Goal: Browse casually: Explore the website without a specific task or goal

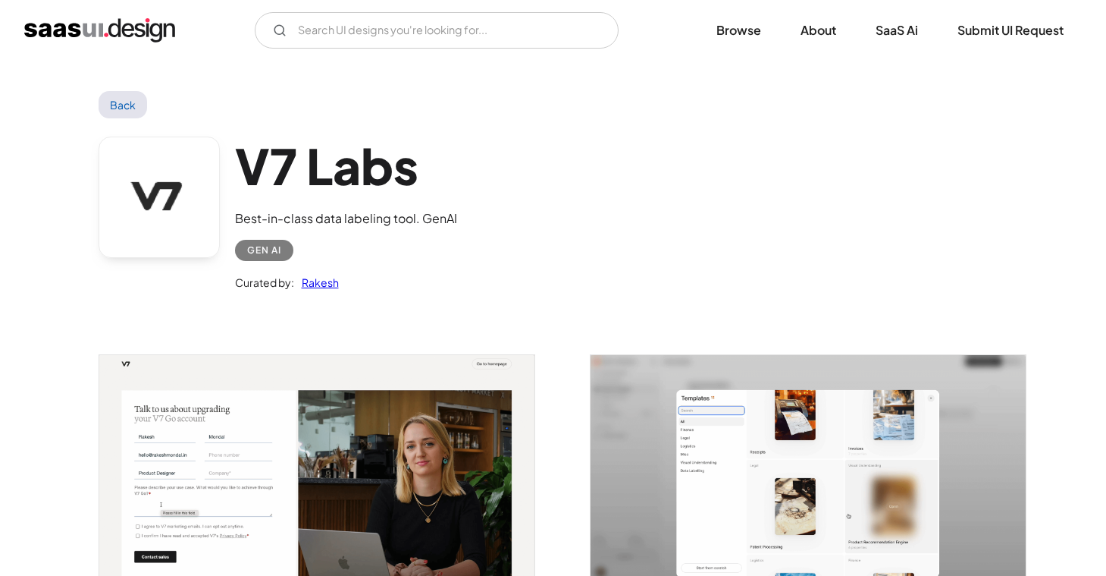
click at [136, 18] on img "home" at bounding box center [99, 30] width 151 height 24
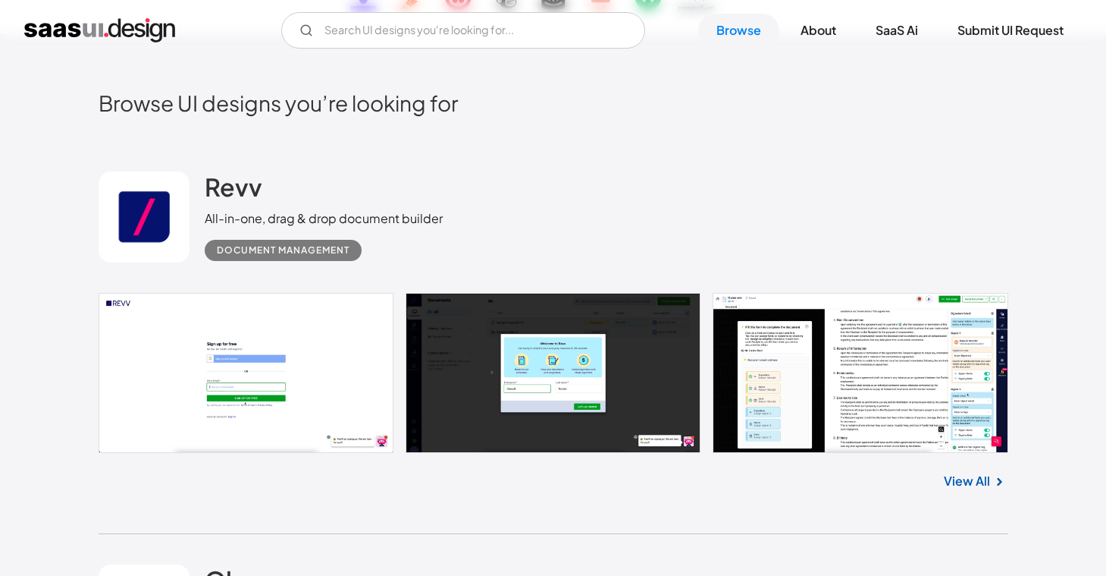
scroll to position [353, 0]
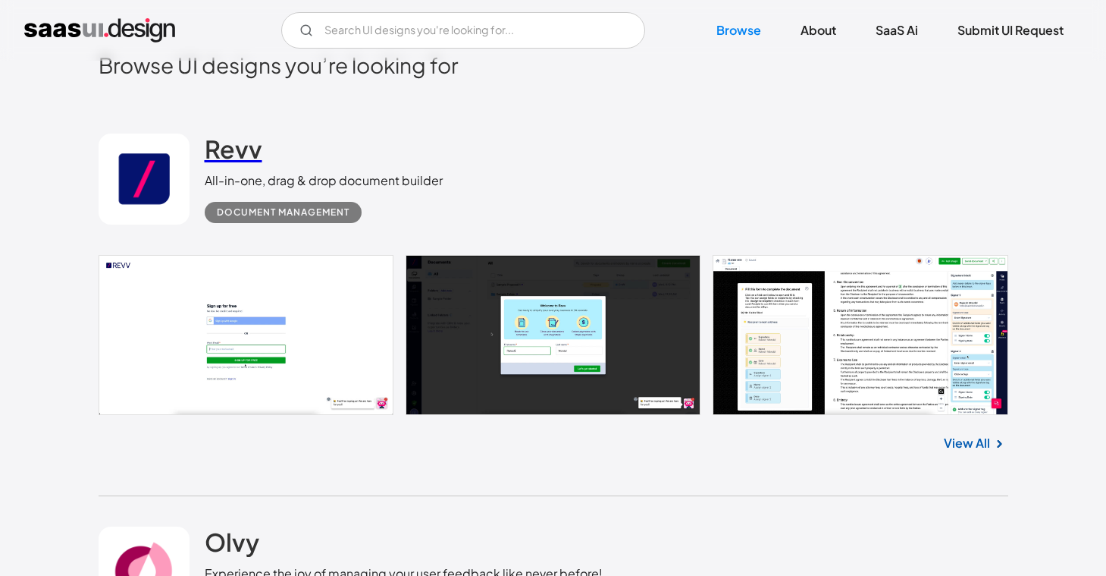
click at [239, 141] on h2 "Revv" at bounding box center [234, 148] width 58 height 30
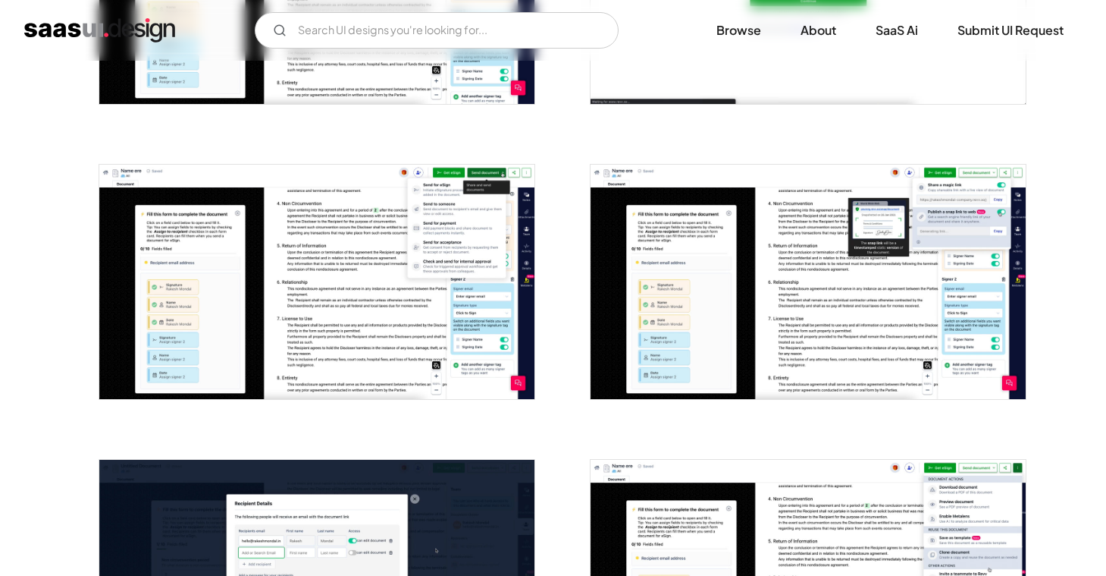
scroll to position [778, 0]
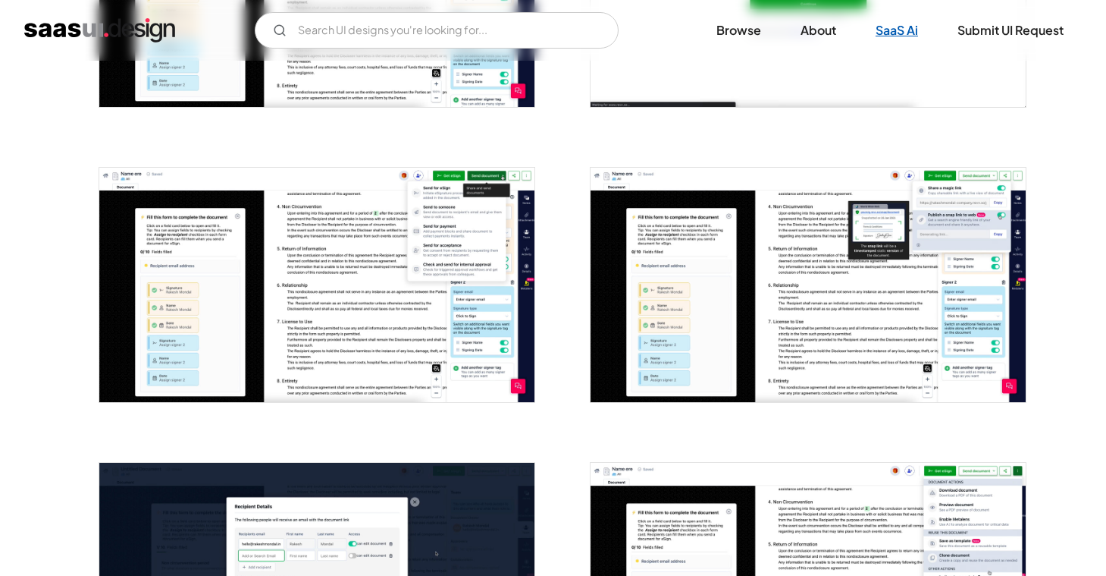
click at [896, 26] on link "SaaS Ai" at bounding box center [897, 30] width 79 height 33
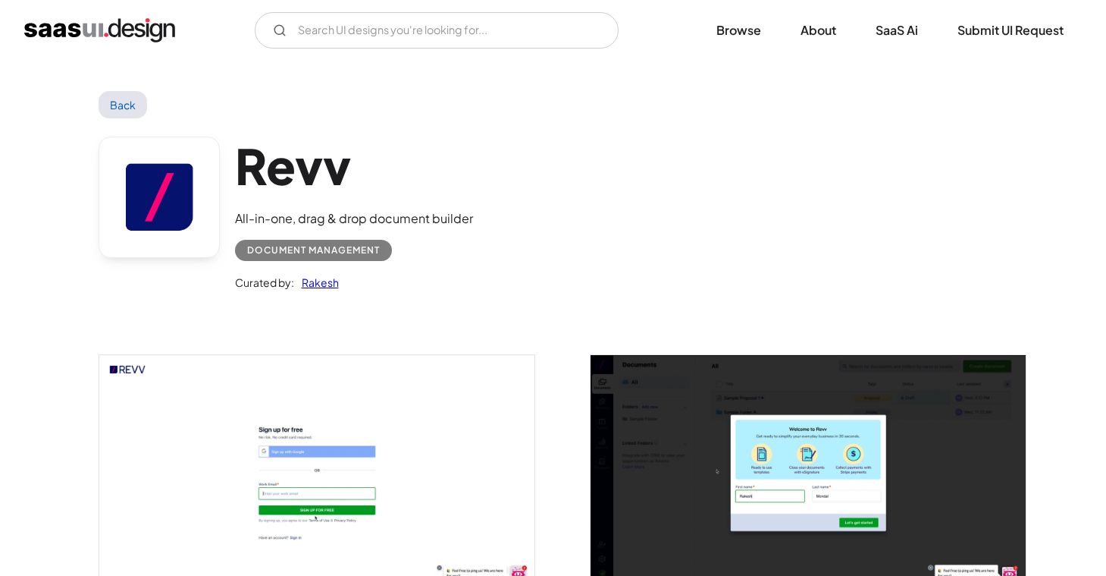
scroll to position [0, 0]
click at [128, 27] on img "home" at bounding box center [99, 30] width 151 height 24
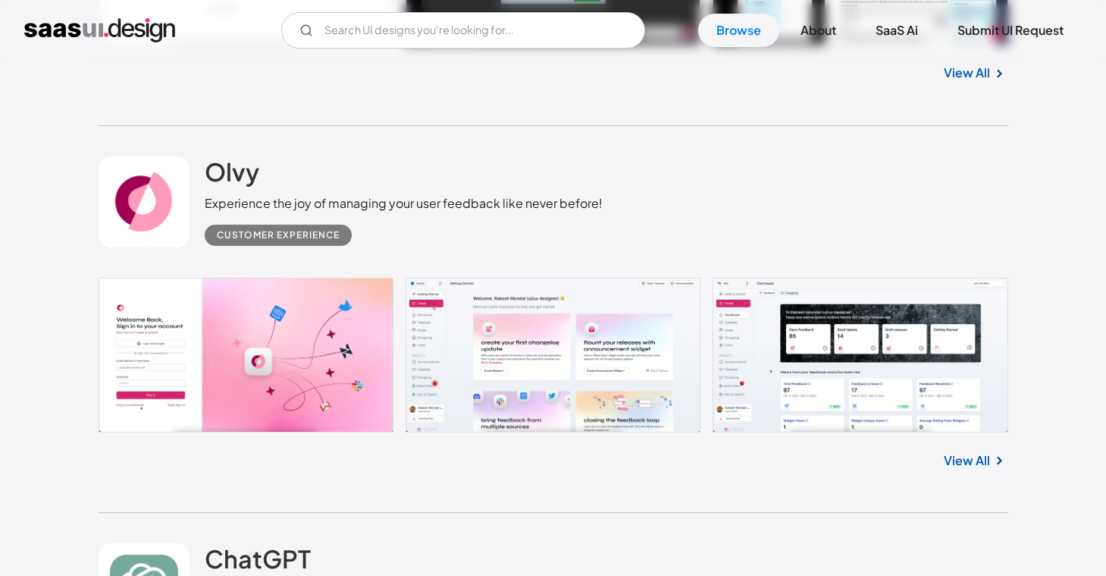
scroll to position [814, 0]
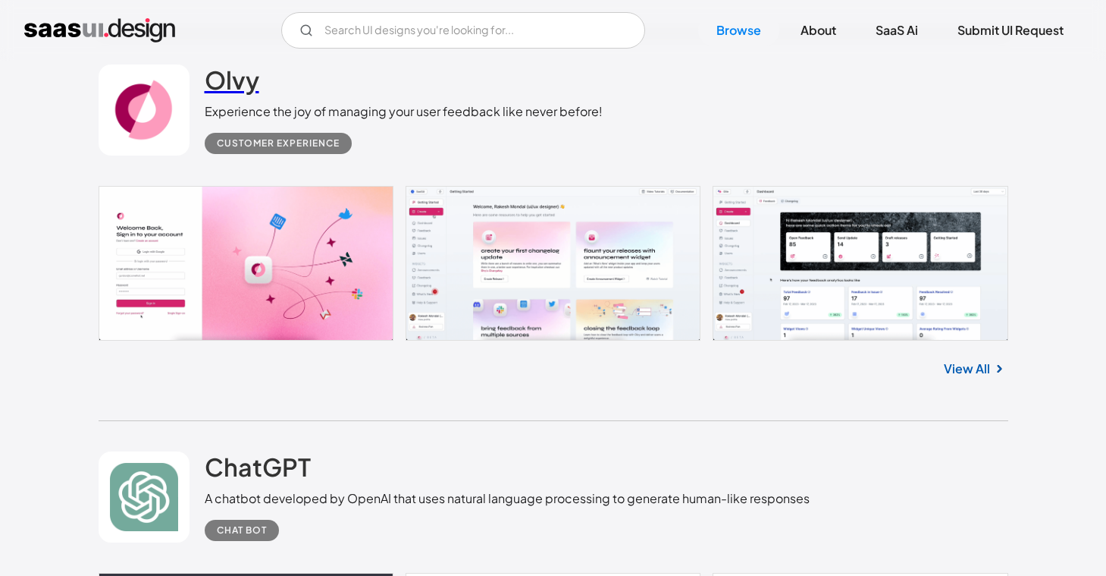
click at [240, 75] on h2 "Olvy" at bounding box center [232, 79] width 55 height 30
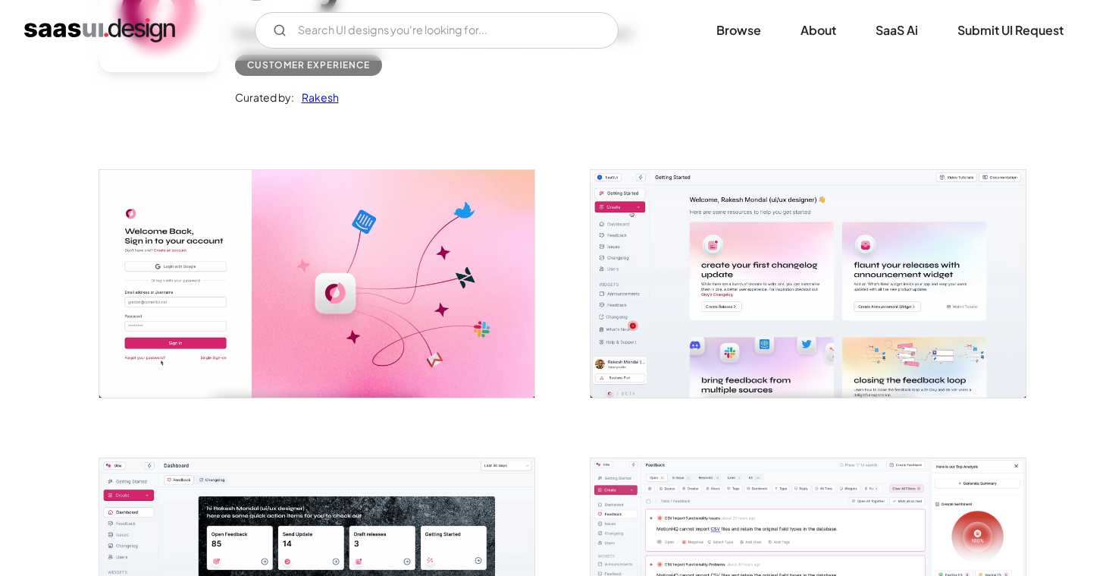
scroll to position [244, 0]
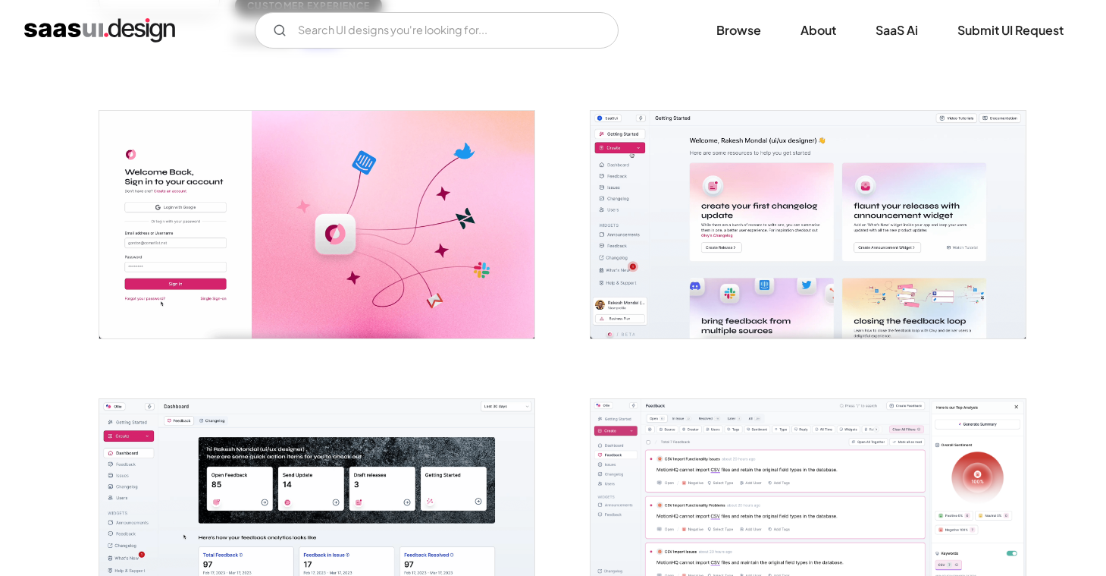
click at [668, 199] on img "open lightbox" at bounding box center [808, 224] width 435 height 227
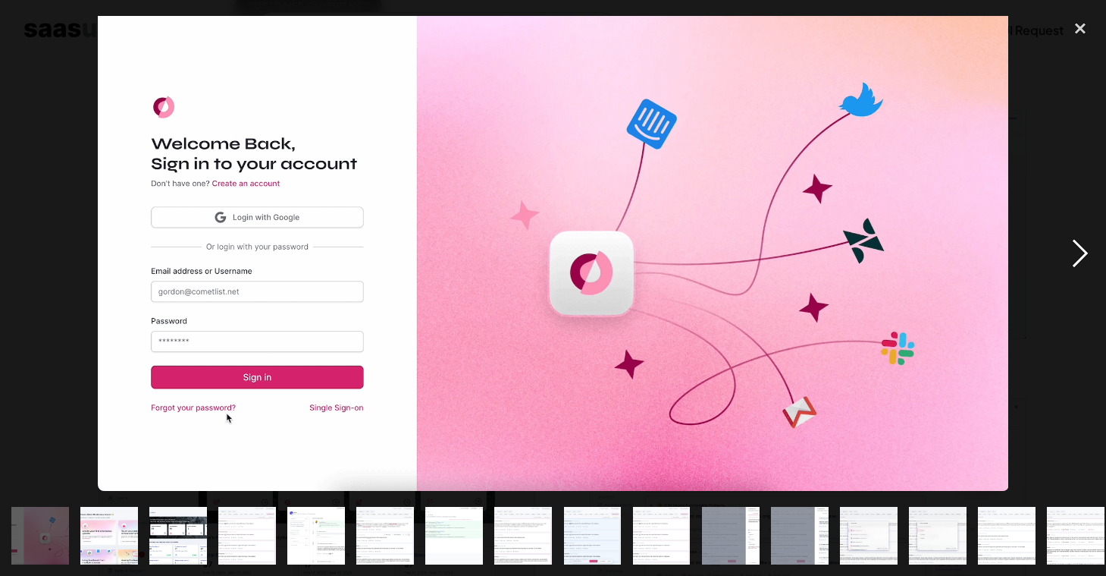
click at [1082, 251] on div "next image" at bounding box center [1081, 253] width 52 height 484
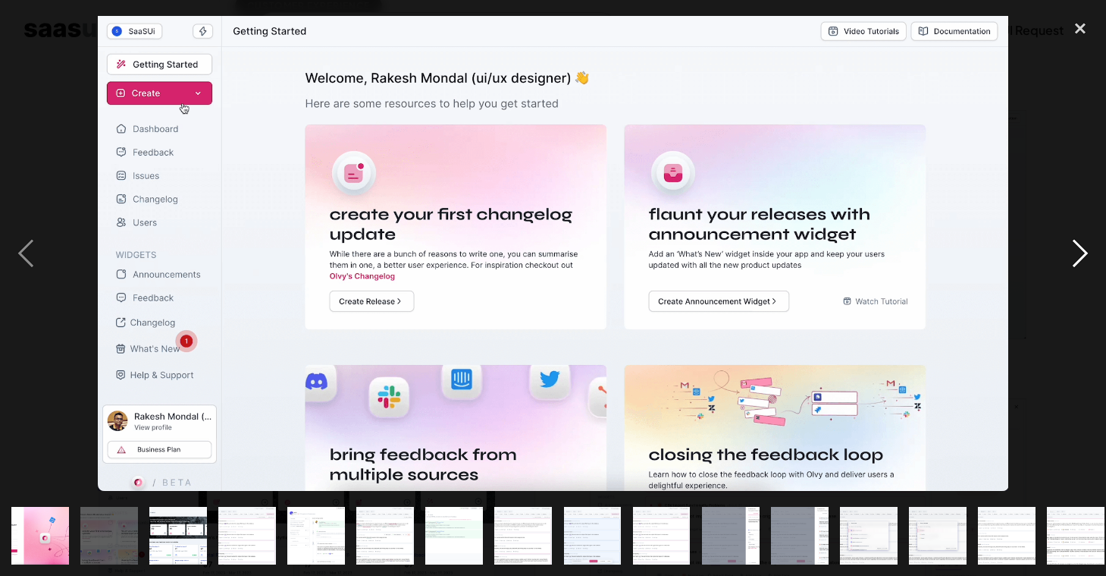
click at [1082, 251] on div "next image" at bounding box center [1081, 253] width 52 height 484
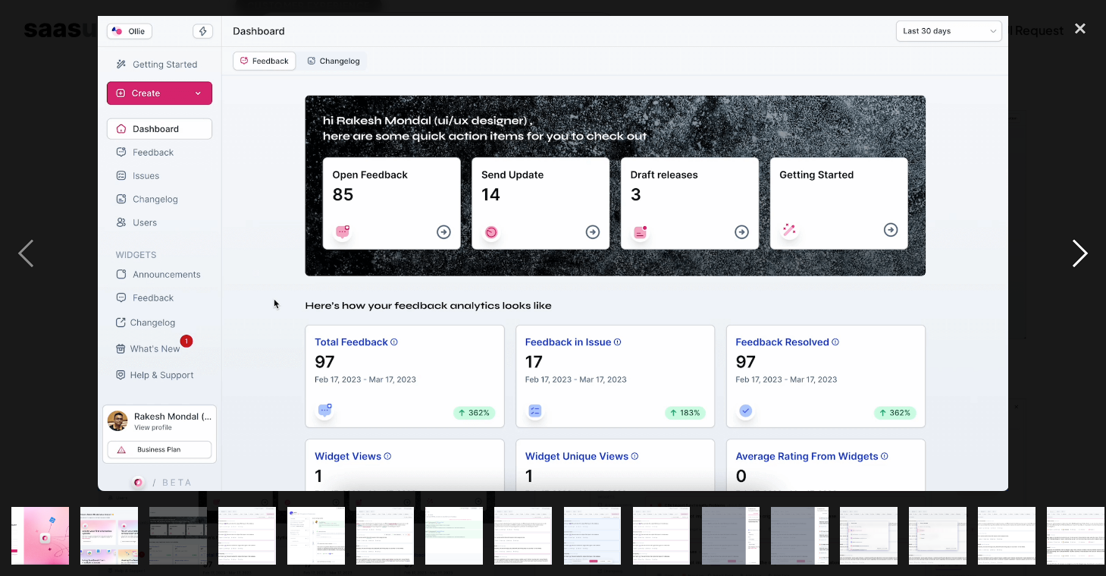
click at [1082, 251] on div "next image" at bounding box center [1081, 253] width 52 height 484
